Goal: Navigation & Orientation: Find specific page/section

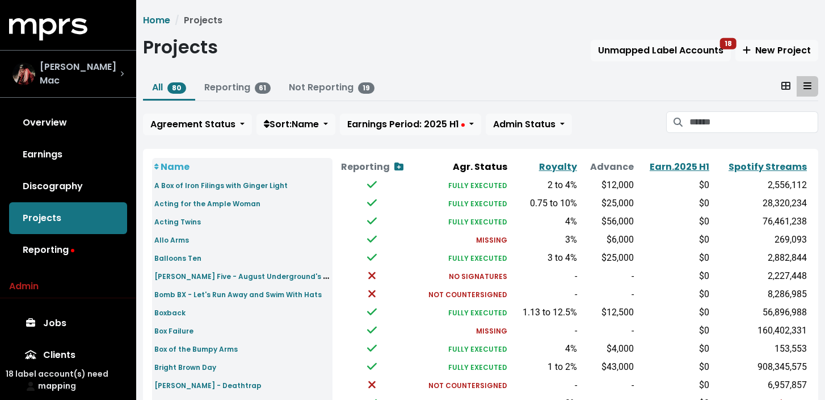
scroll to position [29, 0]
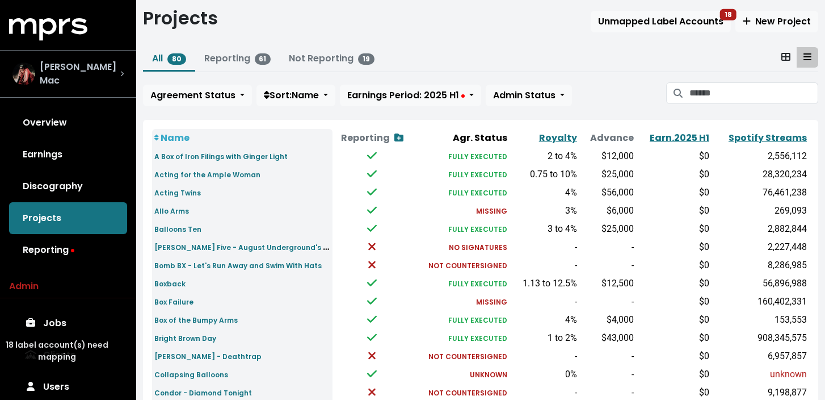
click at [81, 72] on span "[PERSON_NAME] Mac" at bounding box center [80, 73] width 81 height 27
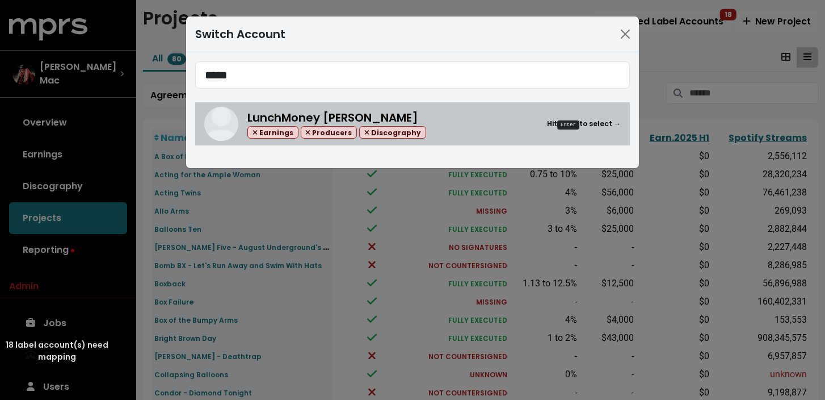
type input "*****"
click at [479, 132] on div "LunchMoney [PERSON_NAME] Earnings Producers Discography Hit Enter to select →" at bounding box center [433, 124] width 373 height 30
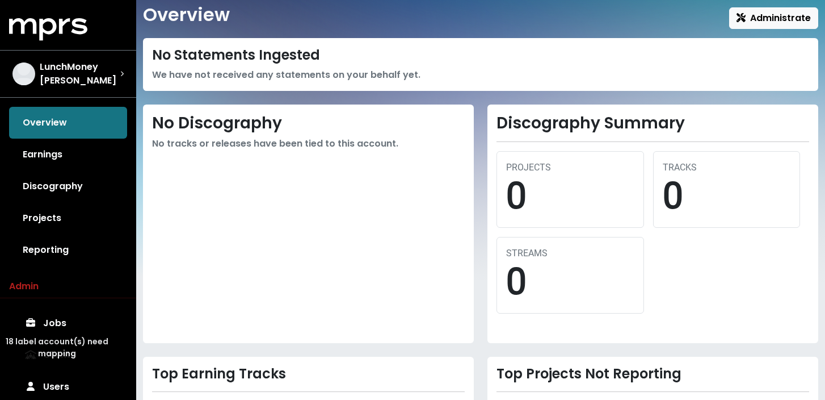
scroll to position [45, 0]
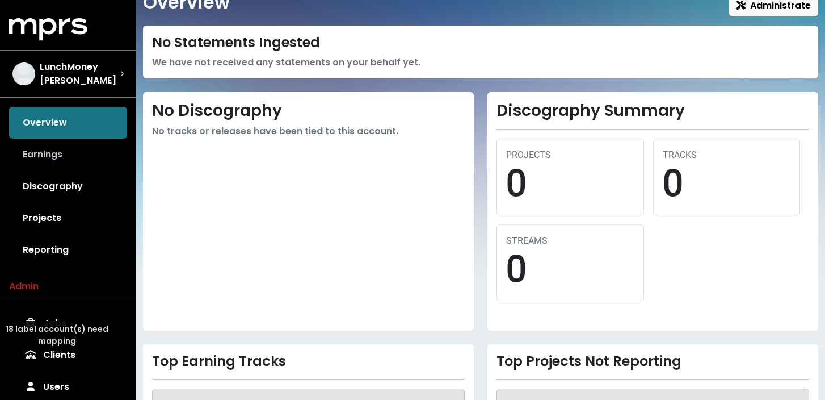
click at [49, 149] on link "Earnings" at bounding box center [68, 154] width 118 height 32
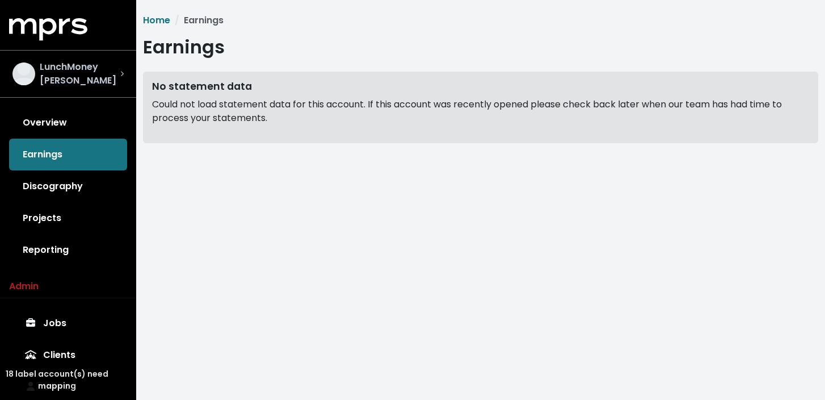
click at [92, 75] on span "LunchMoney [PERSON_NAME]" at bounding box center [80, 73] width 81 height 27
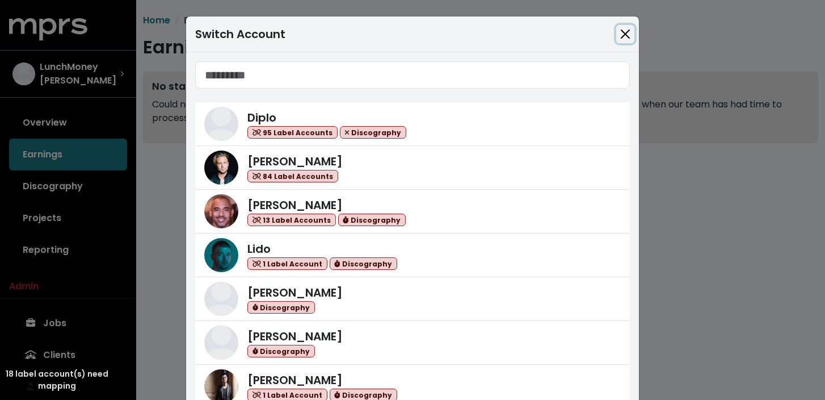
click at [622, 33] on button "Close" at bounding box center [625, 34] width 18 height 18
